Goal: Download file/media

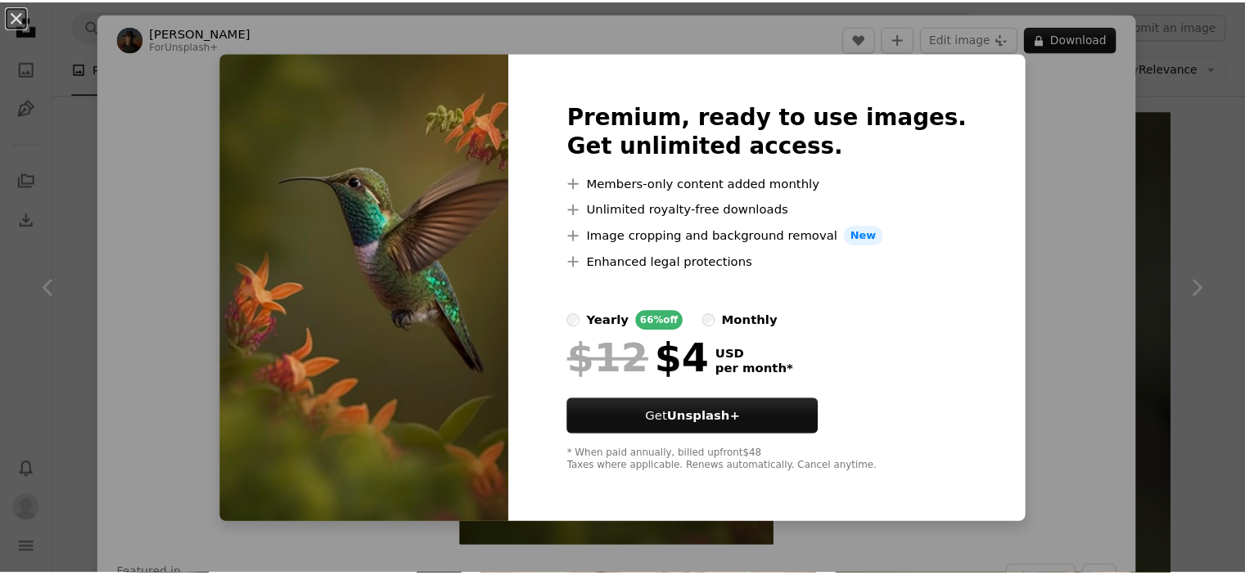
scroll to position [17041, 0]
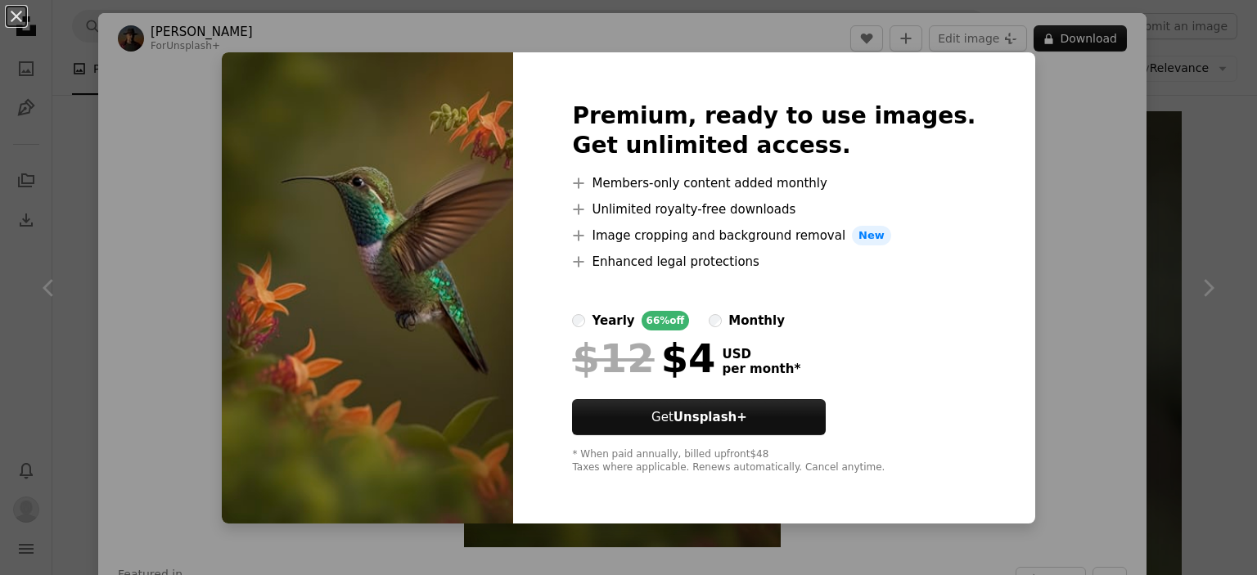
click at [1205, 185] on div "An X shape Premium, ready to use images. Get unlimited access. A plus sign Memb…" at bounding box center [628, 287] width 1257 height 575
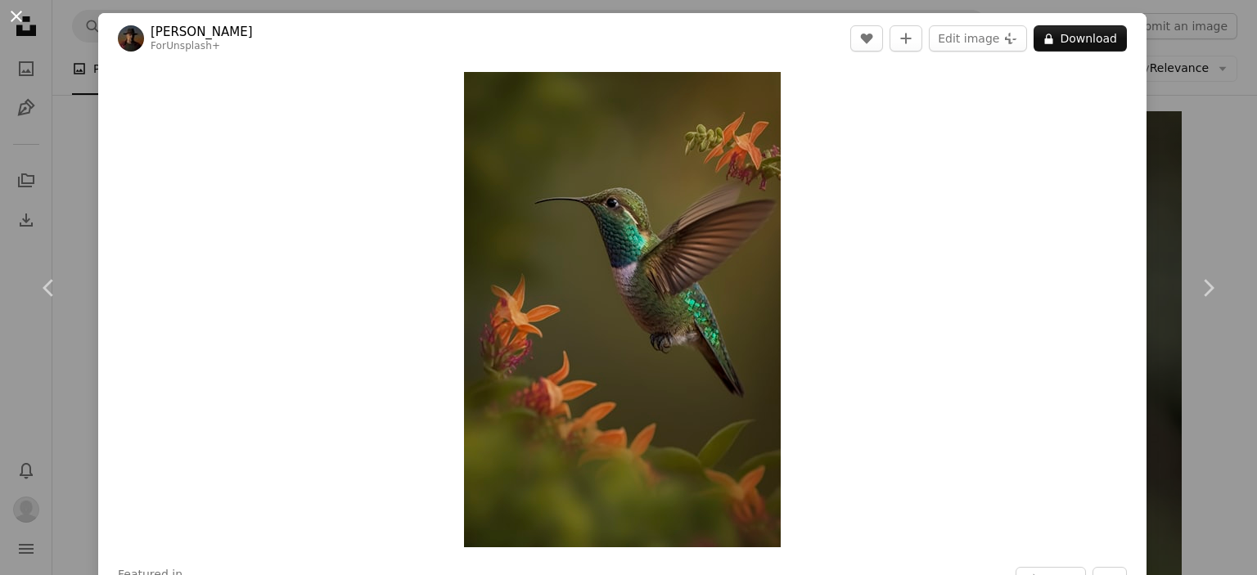
click at [17, 13] on button "An X shape" at bounding box center [17, 17] width 20 height 20
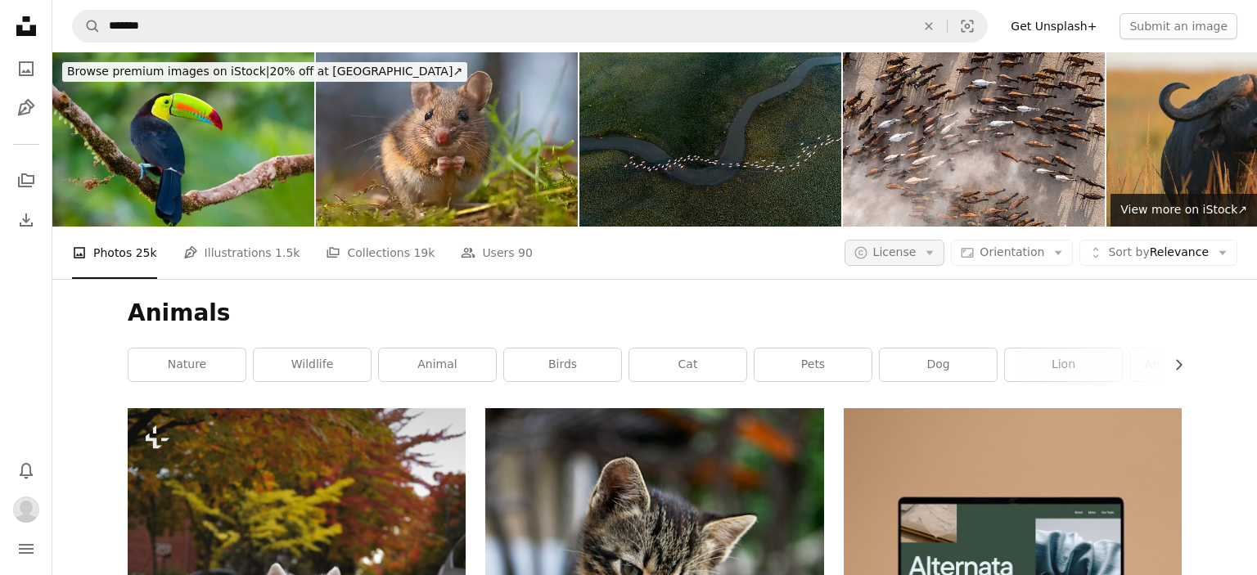
click at [937, 245] on icon "Arrow down" at bounding box center [929, 252] width 15 height 15
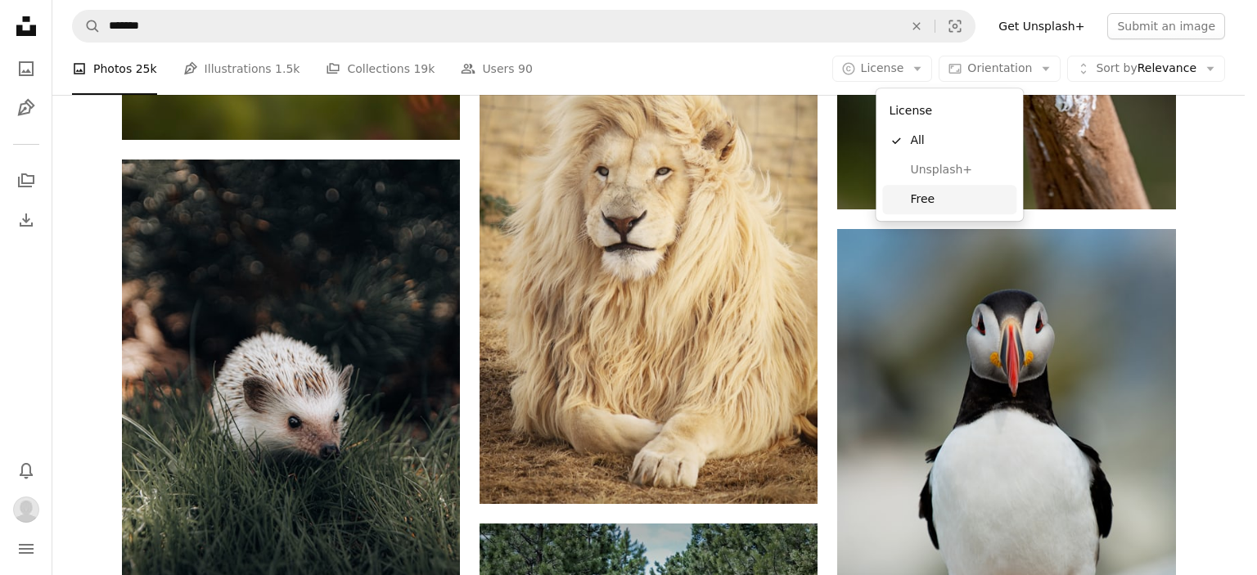
click at [930, 199] on span "Free" at bounding box center [960, 199] width 100 height 16
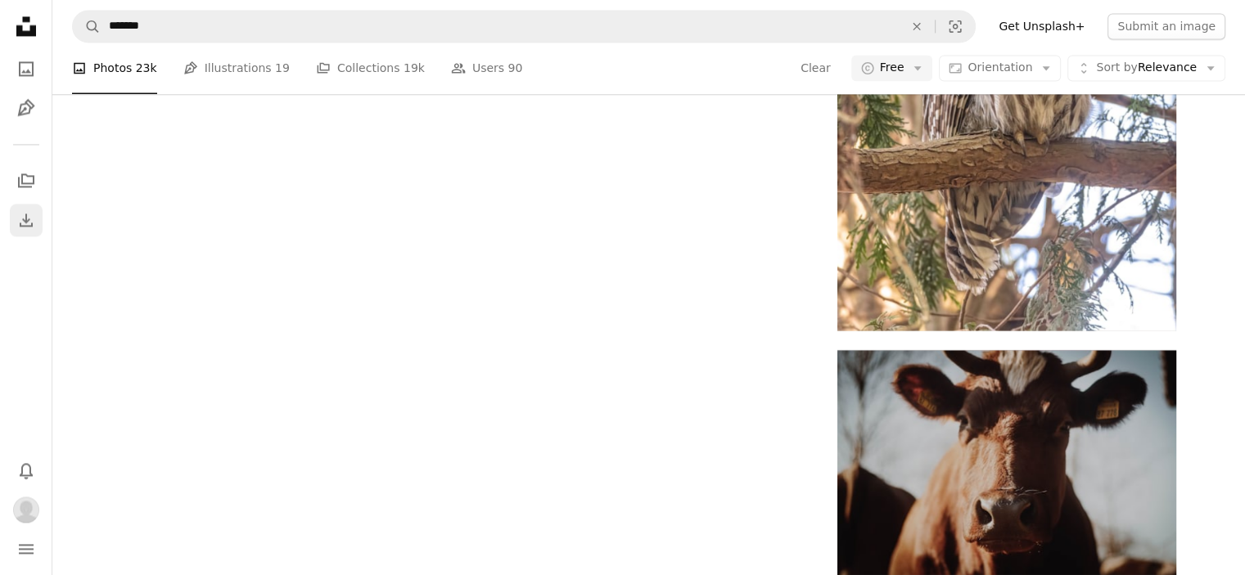
scroll to position [11946, 0]
click at [17, 29] on icon at bounding box center [26, 26] width 20 height 20
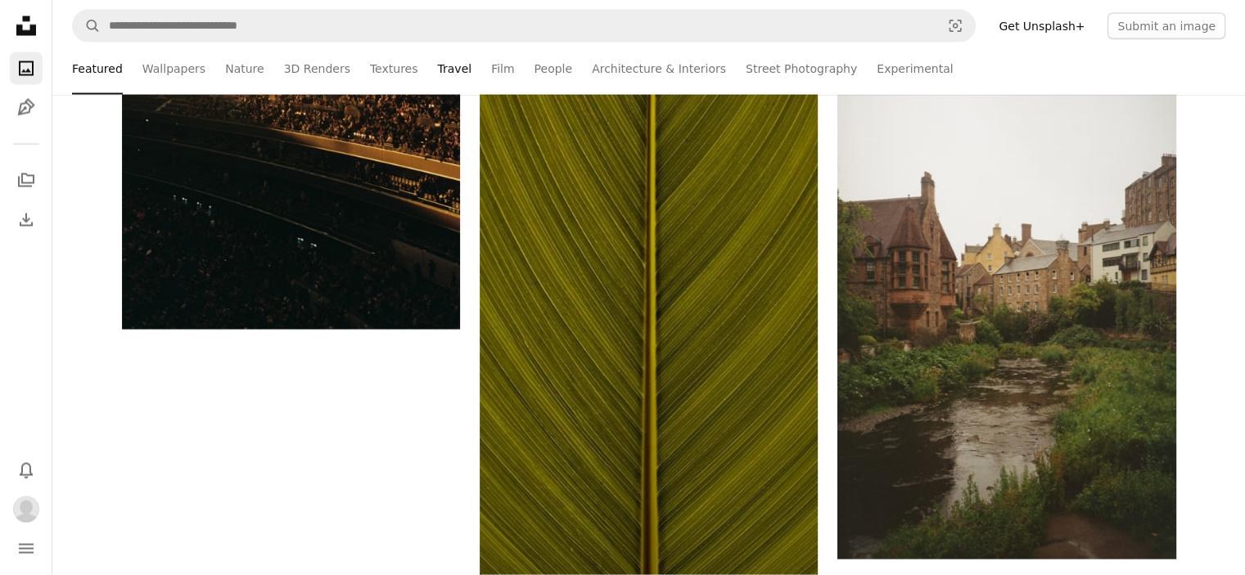
click at [437, 67] on link "Travel" at bounding box center [454, 69] width 34 height 52
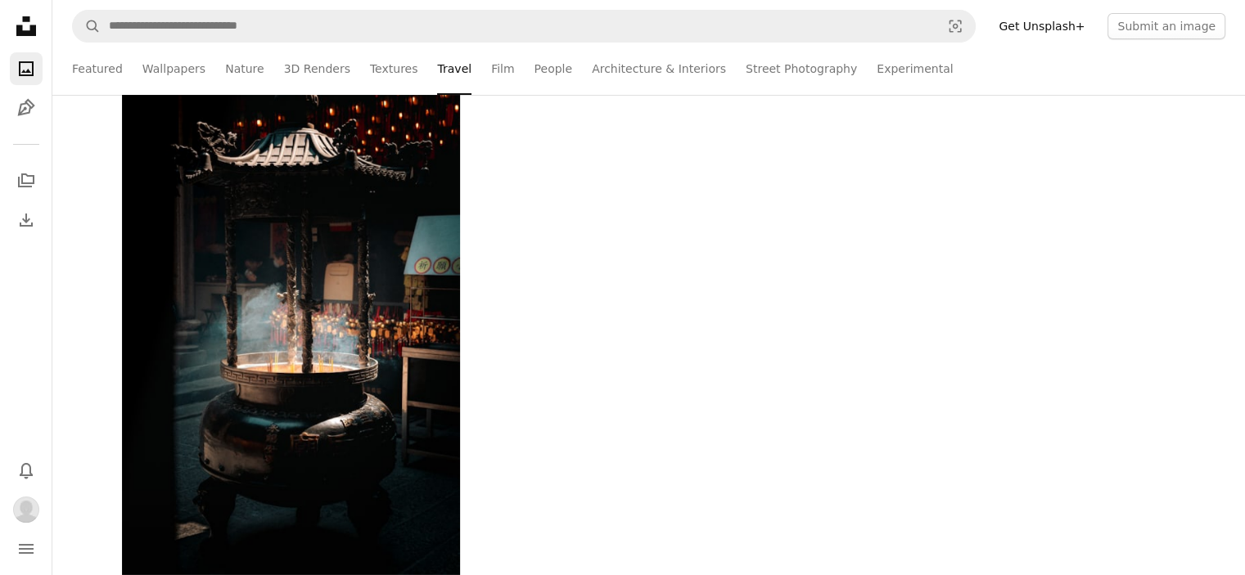
scroll to position [4009, 0]
click at [370, 71] on link "Textures" at bounding box center [394, 69] width 48 height 52
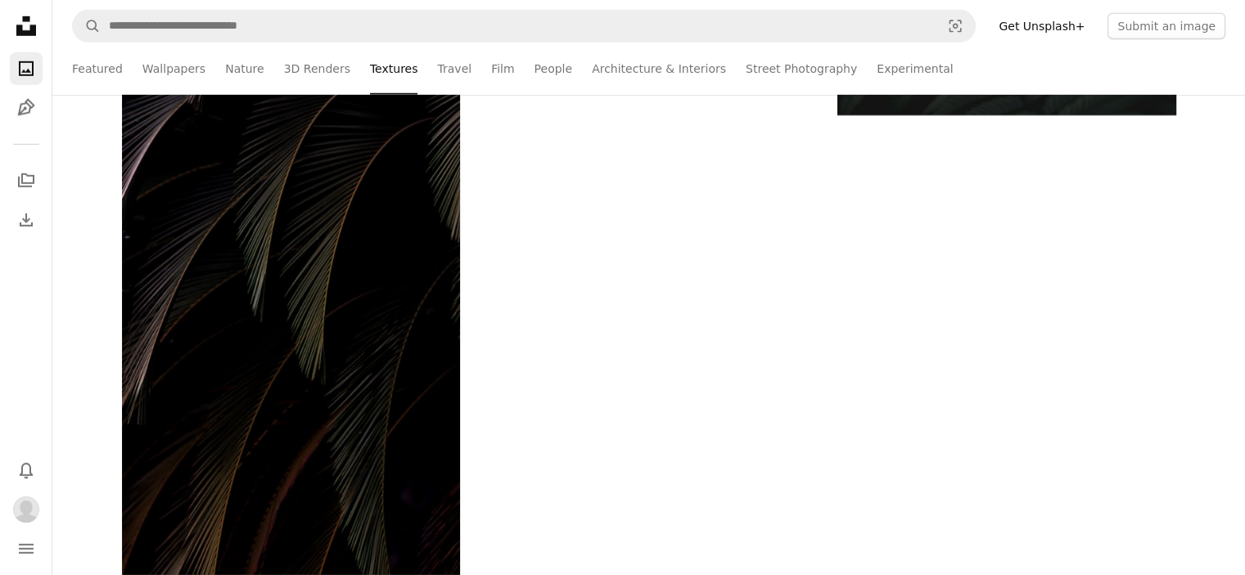
scroll to position [8837, 0]
